Goal: Information Seeking & Learning: Learn about a topic

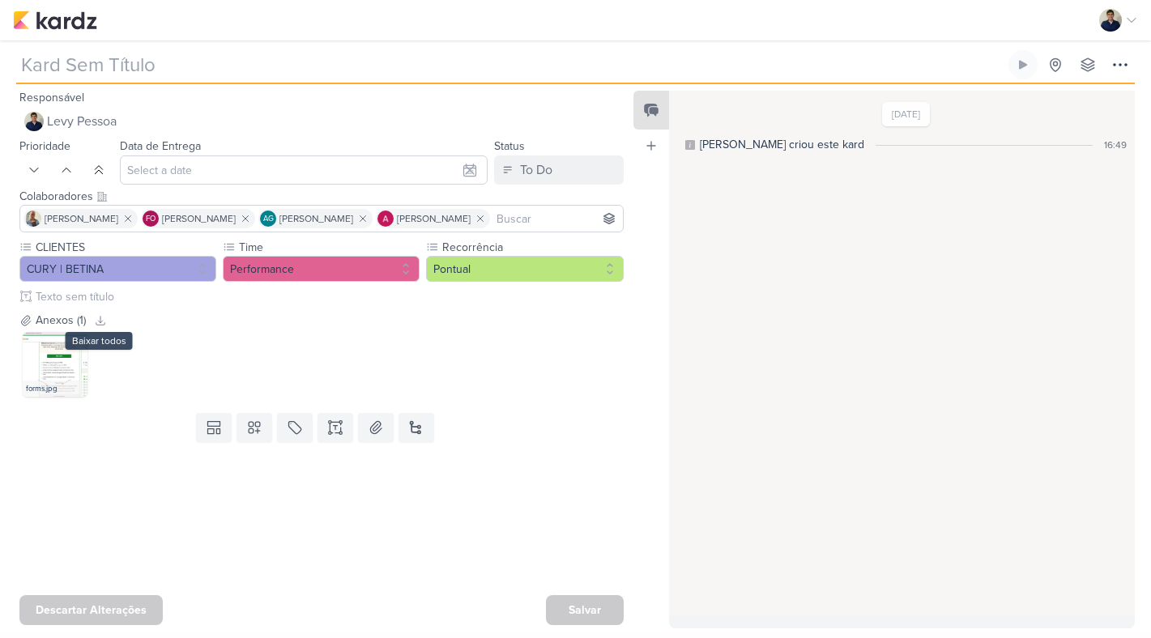
type input "15709304_CURY|BETINA_COMPRA_DE_PLUGIN_FORMULÁRIO"
type input "2 de outubro de 2025 às 18:00"
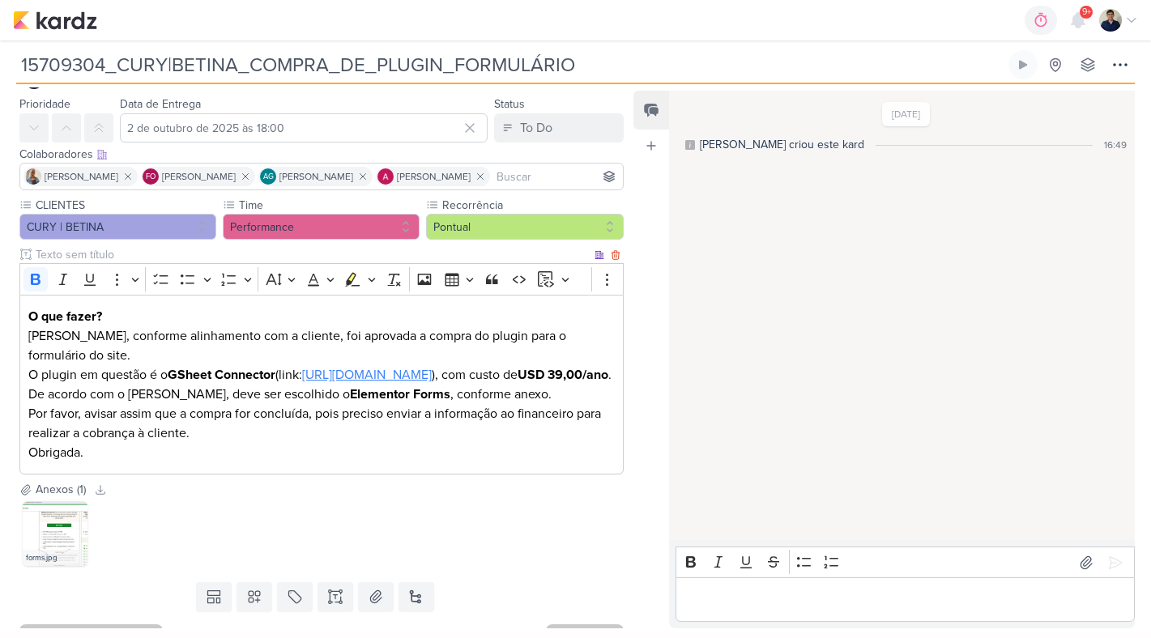
scroll to position [50, 0]
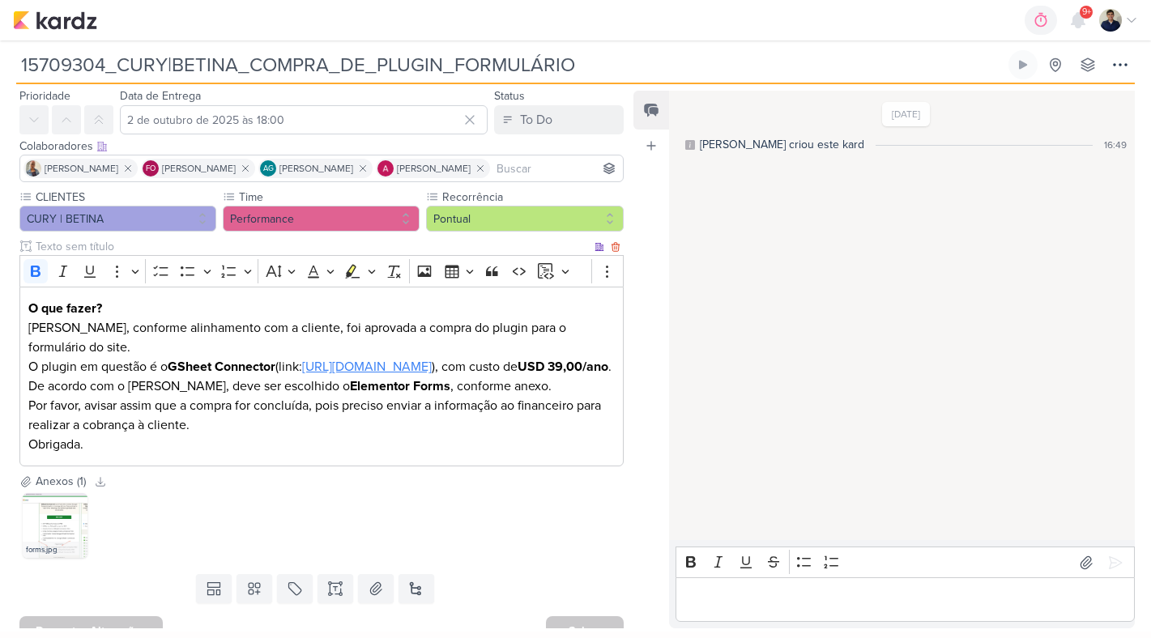
click at [432, 359] on link "https://www.gsheetconnector.com/pricing" at bounding box center [367, 367] width 130 height 16
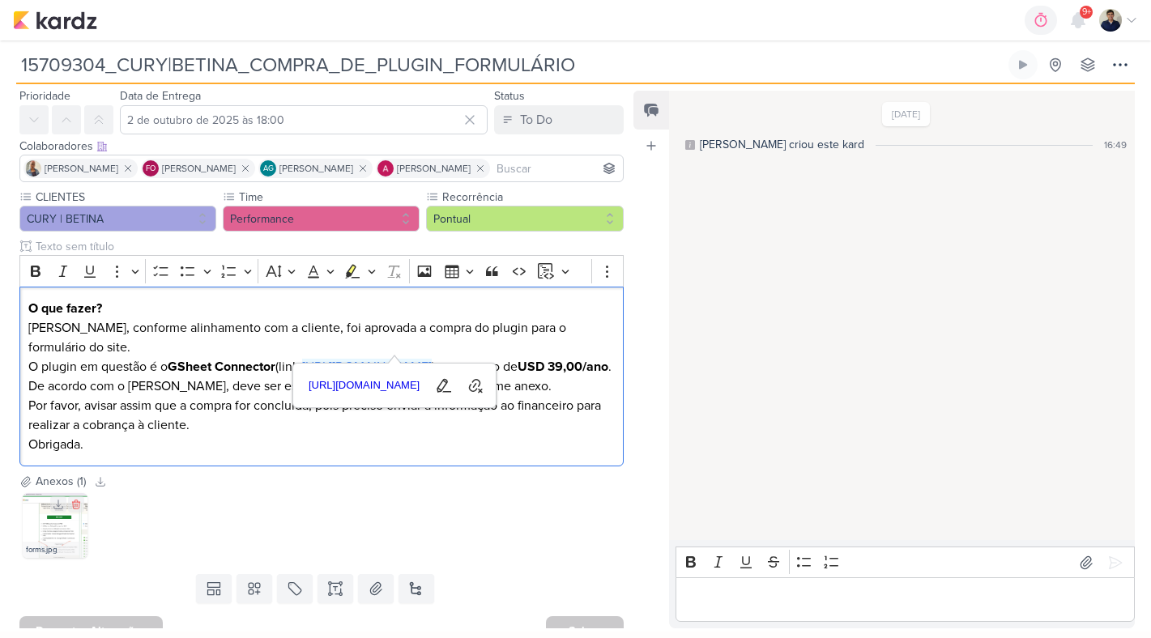
click at [57, 530] on img at bounding box center [55, 525] width 65 height 65
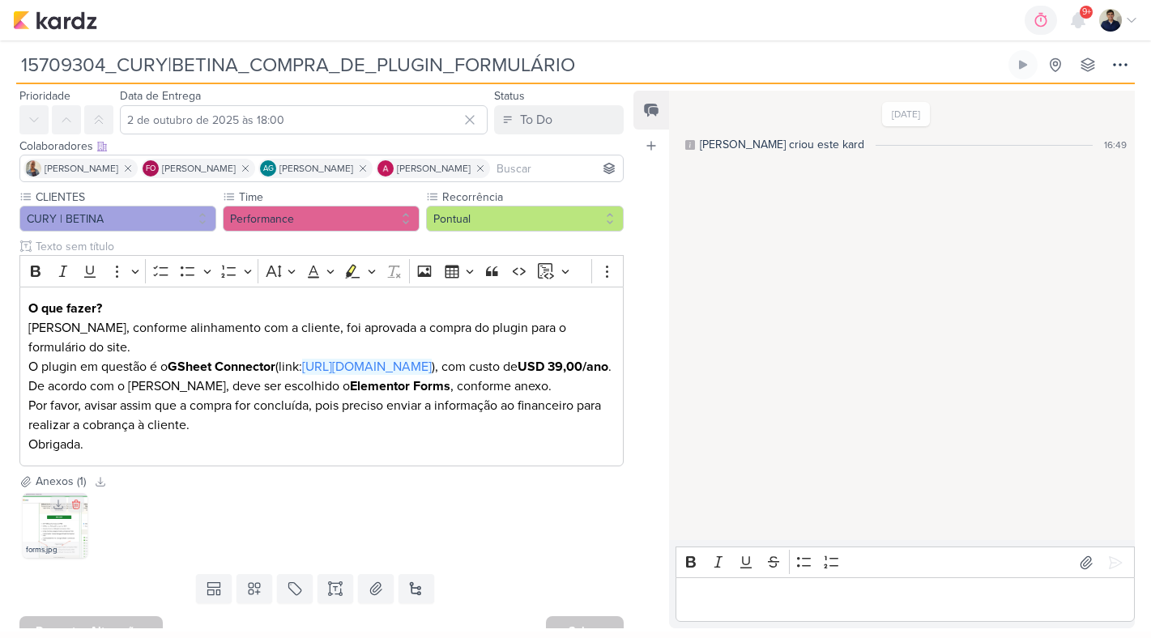
click at [43, 538] on img at bounding box center [55, 525] width 65 height 65
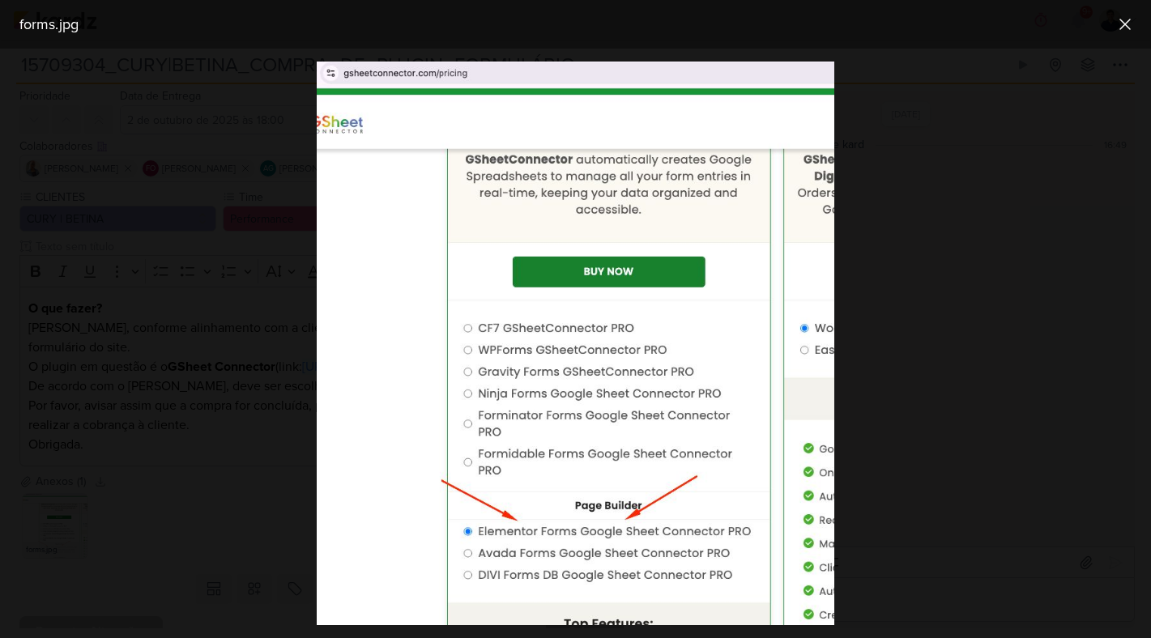
click at [979, 179] on div at bounding box center [575, 344] width 1151 height 590
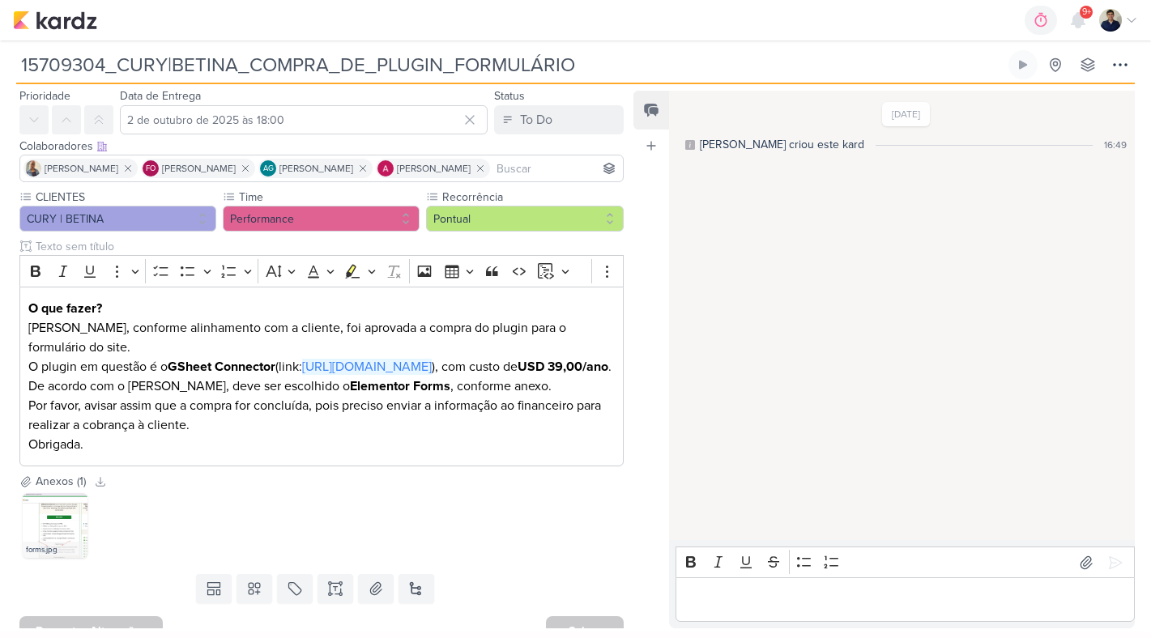
click at [756, 603] on p "Editor editing area: main" at bounding box center [905, 599] width 442 height 19
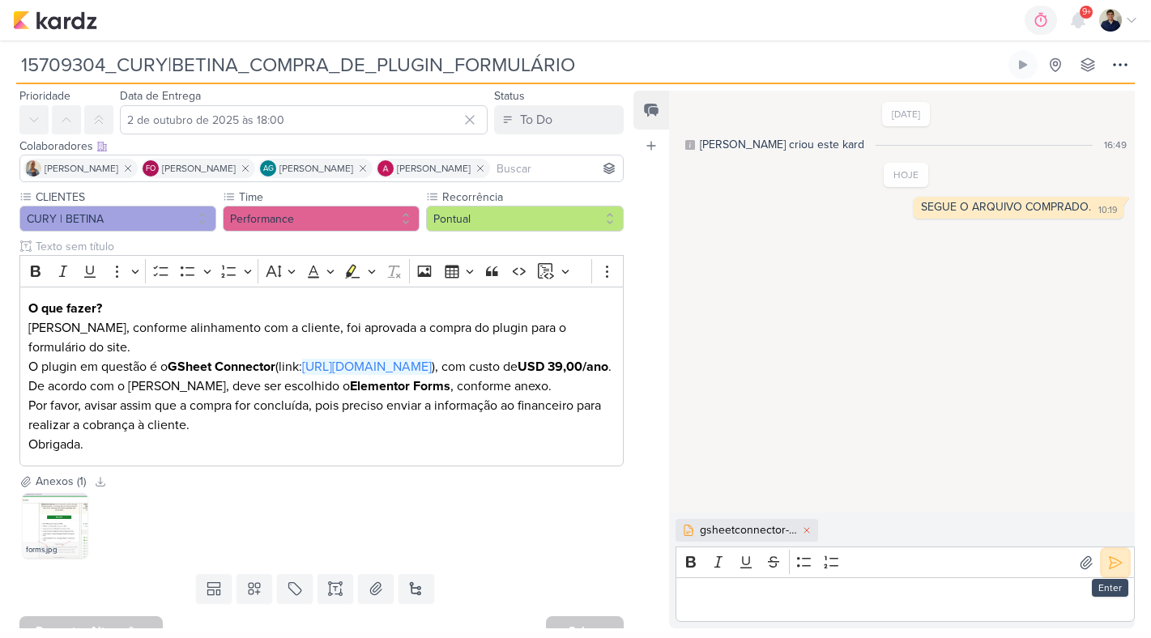
click at [1107, 560] on icon at bounding box center [1115, 563] width 16 height 16
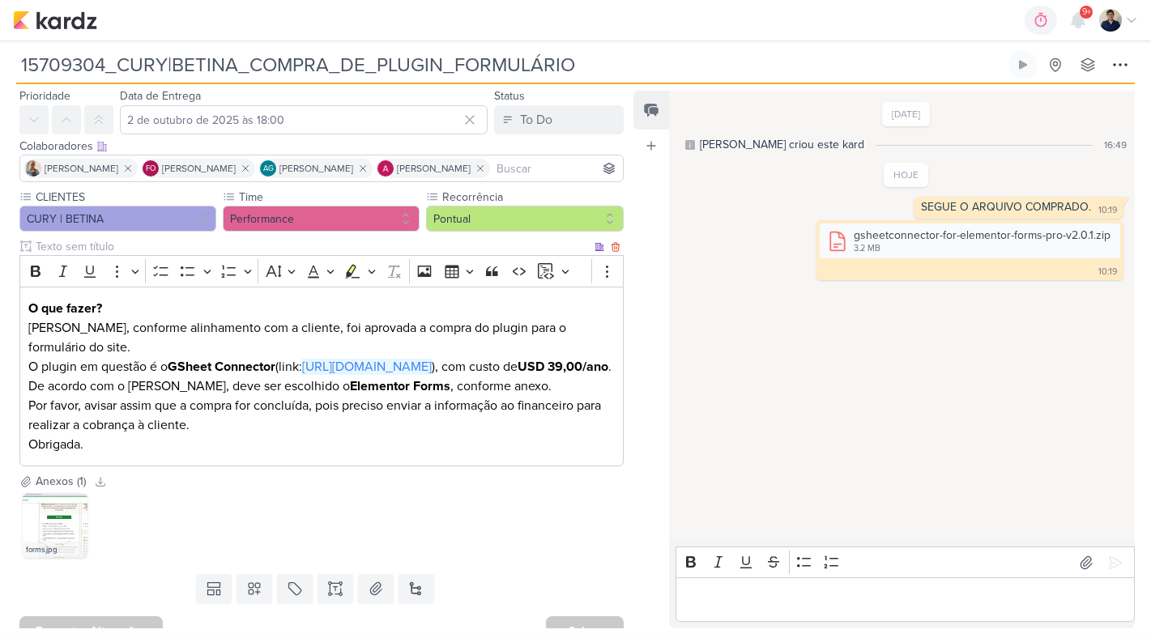
click at [518, 369] on strong "USD 39,00/ano" at bounding box center [563, 367] width 91 height 16
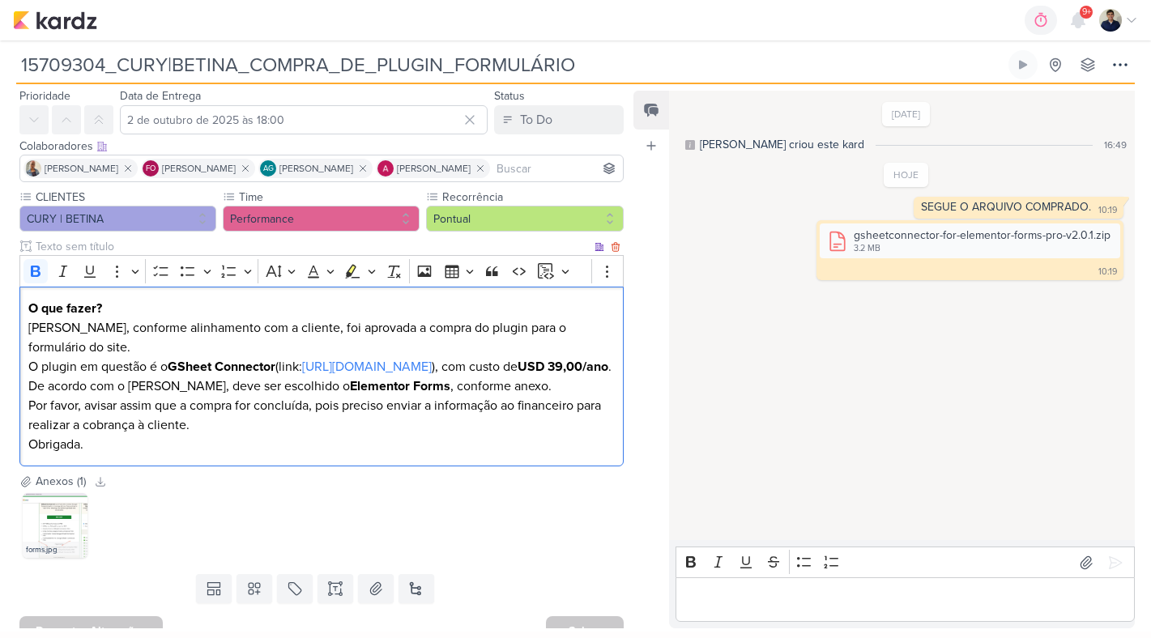
click at [518, 369] on strong "USD 39,00/ano" at bounding box center [563, 367] width 91 height 16
drag, startPoint x: 80, startPoint y: 365, endPoint x: 141, endPoint y: 368, distance: 60.8
click at [518, 368] on strong "USD 39,00/ano" at bounding box center [563, 367] width 91 height 16
copy strong "USD 39,00"
click at [69, 28] on img at bounding box center [55, 20] width 84 height 19
